Goal: Navigation & Orientation: Find specific page/section

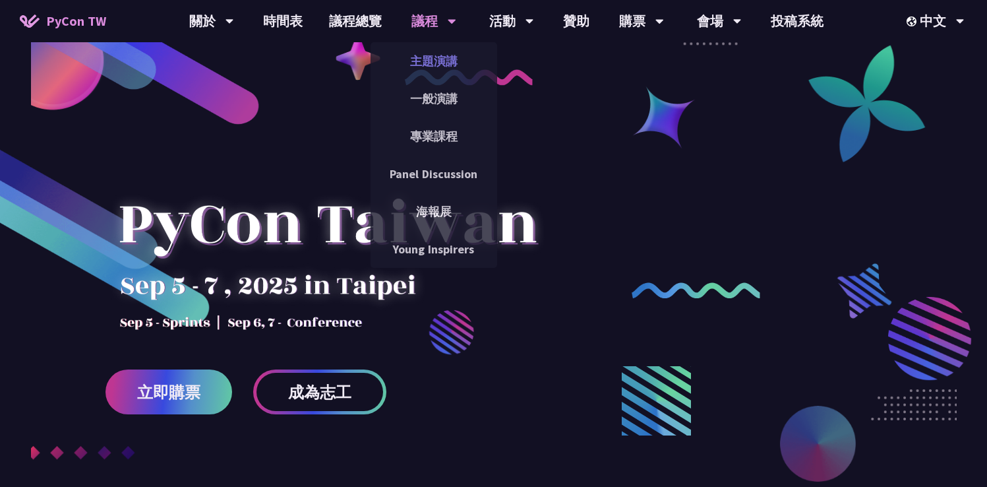
click at [433, 56] on link "主題演講" at bounding box center [434, 61] width 127 height 31
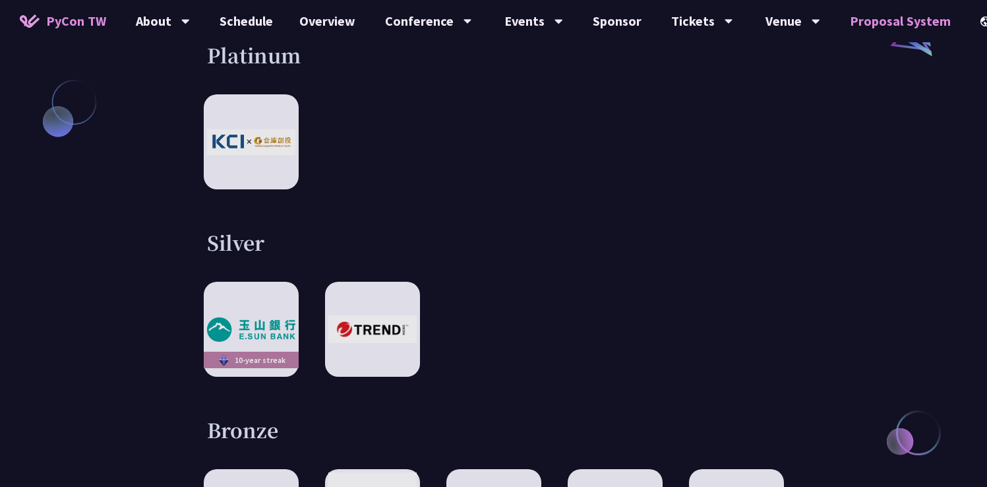
scroll to position [1340, 0]
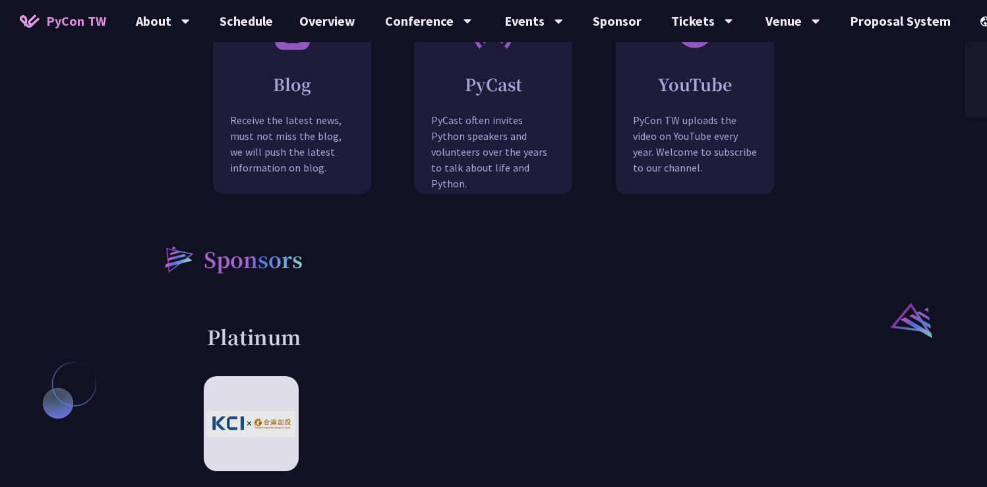
click at [973, 100] on div "中文" at bounding box center [1004, 98] width 79 height 31
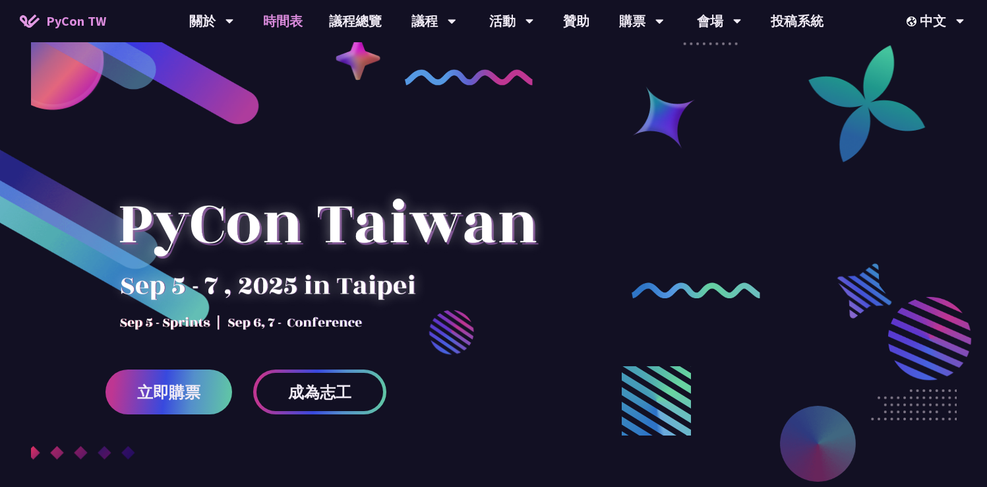
click at [291, 28] on link "時間表" at bounding box center [283, 21] width 66 height 42
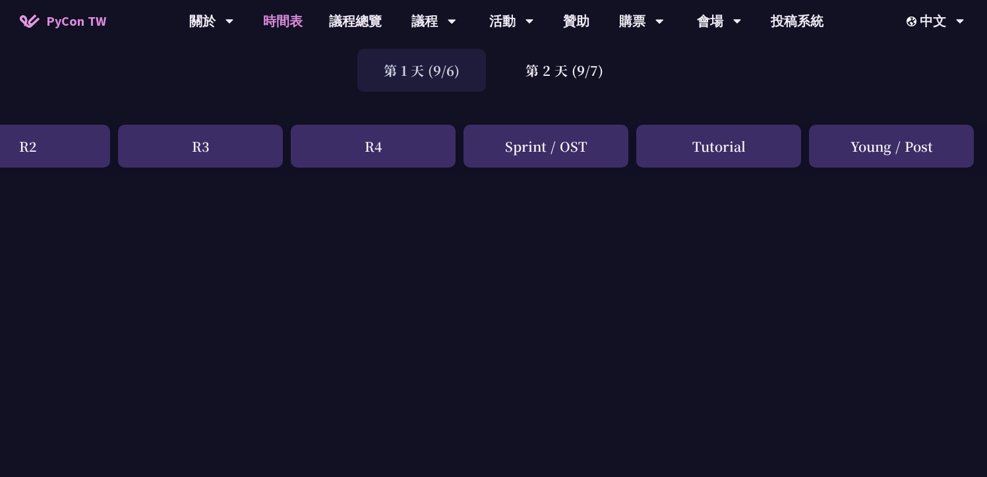
scroll to position [93, 0]
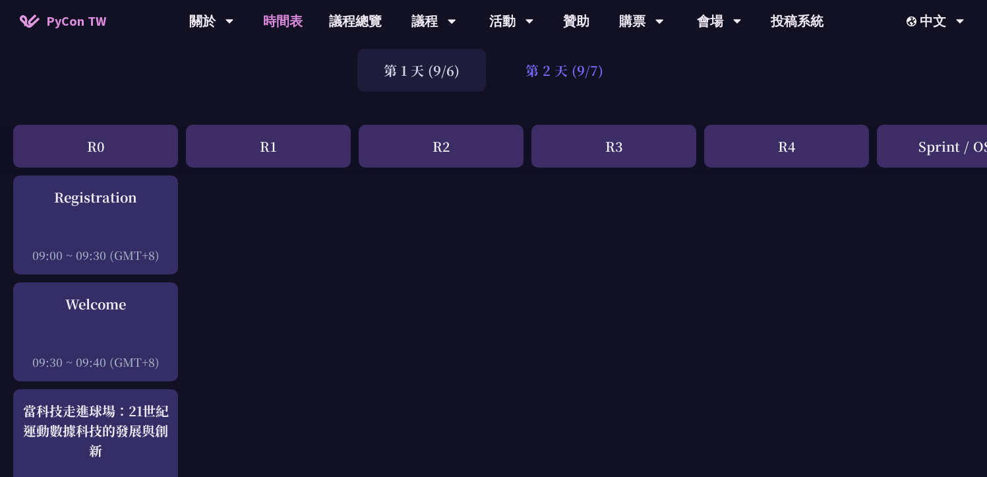
click at [579, 76] on div "第 2 天 (9/7)" at bounding box center [564, 70] width 131 height 43
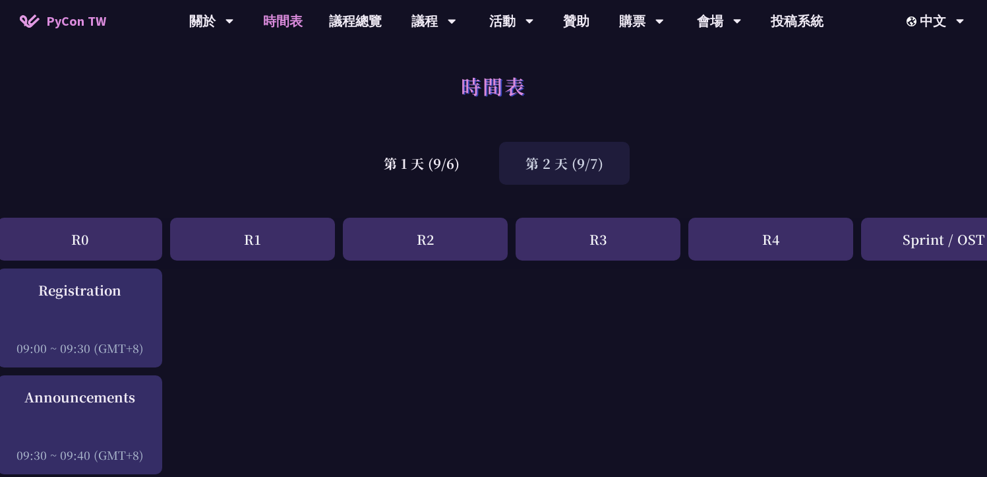
scroll to position [0, 0]
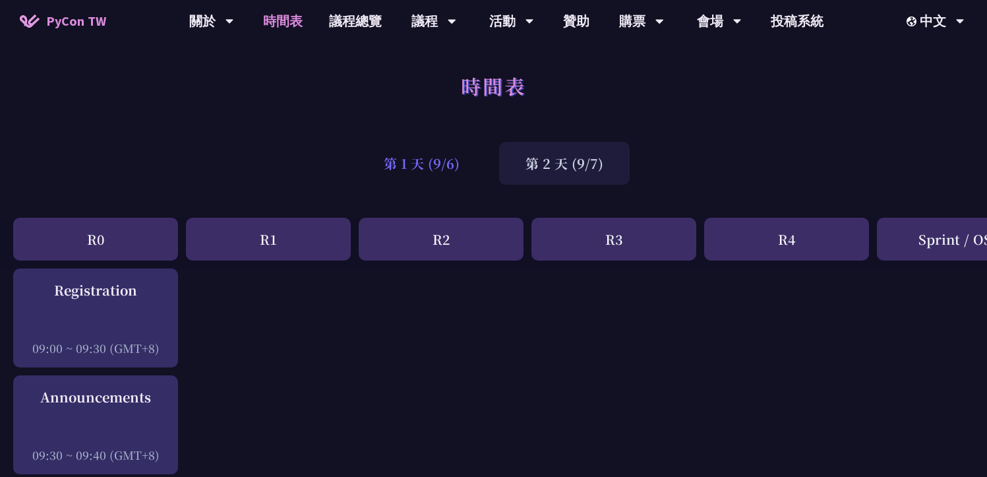
click at [421, 161] on div "第 1 天 (9/6)" at bounding box center [421, 163] width 129 height 43
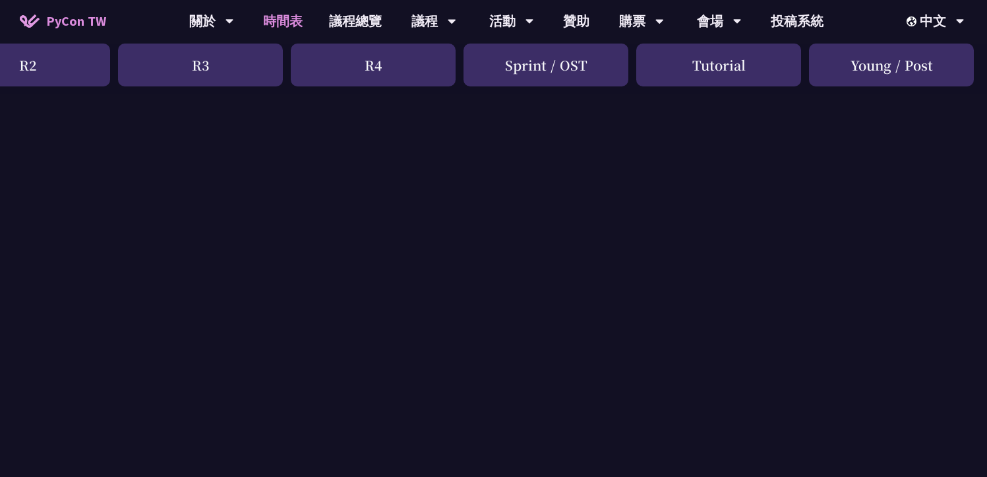
scroll to position [0, 413]
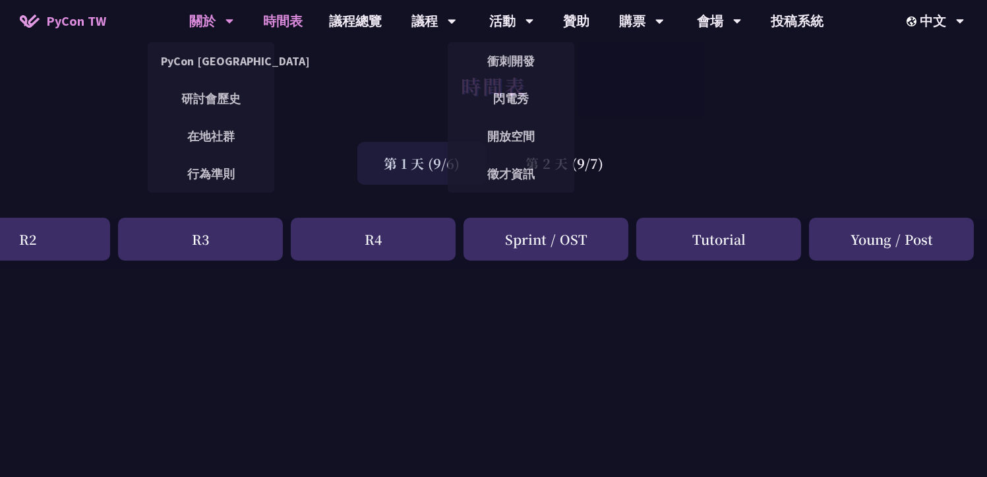
click at [203, 24] on div "關於" at bounding box center [211, 21] width 45 height 42
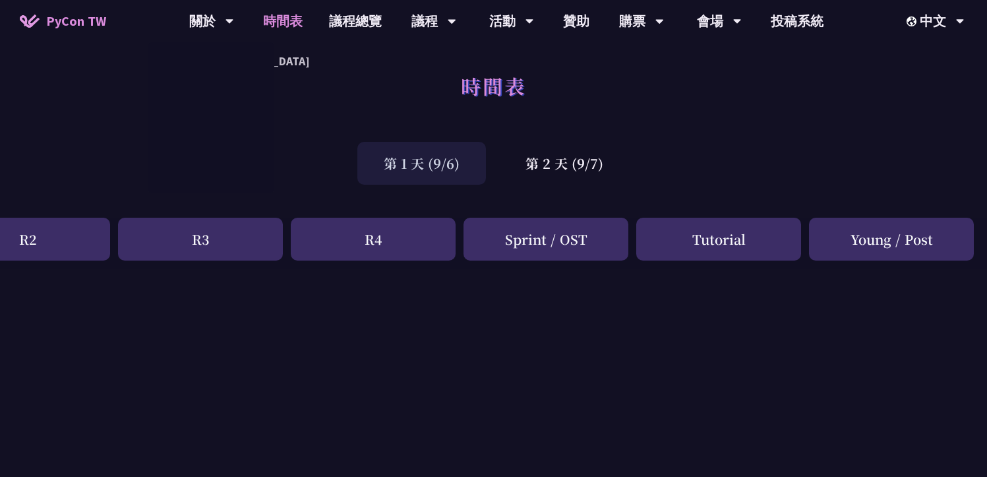
click at [98, 25] on span "PyCon TW" at bounding box center [76, 21] width 60 height 20
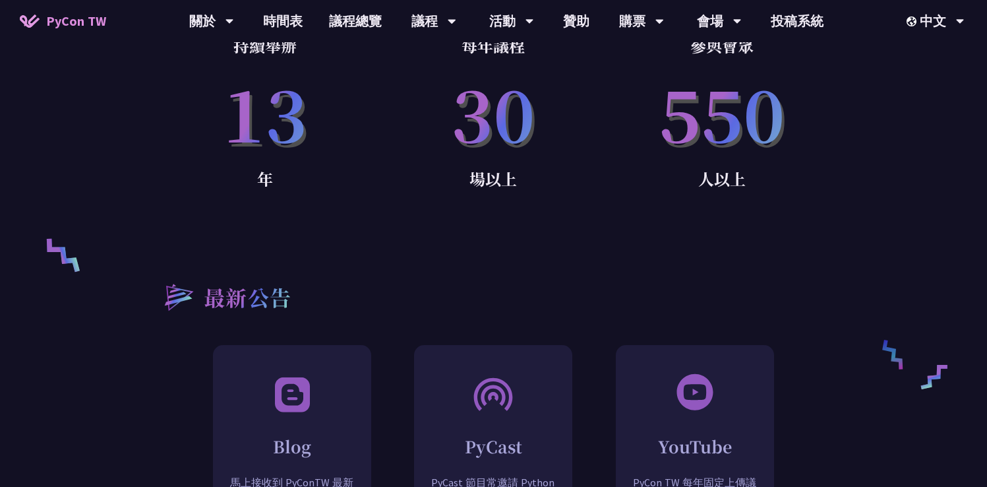
scroll to position [969, 0]
